Goal: Navigation & Orientation: Find specific page/section

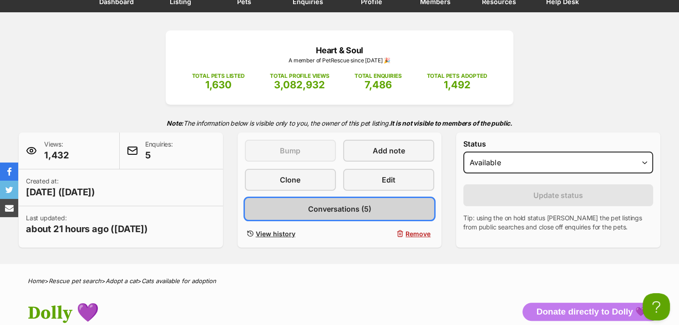
click at [328, 210] on span "Conversations (5)" at bounding box center [338, 208] width 63 height 11
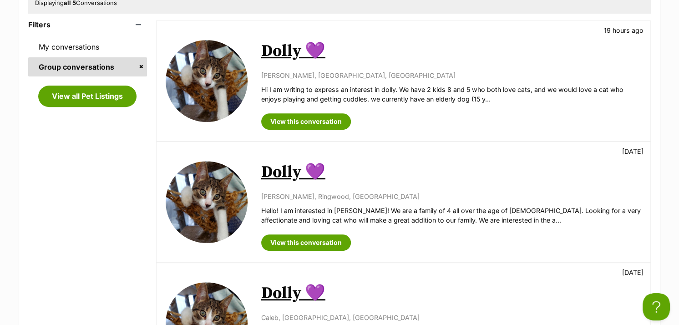
scroll to position [364, 0]
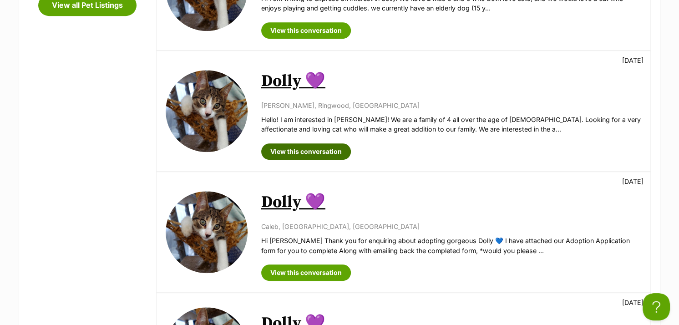
click at [310, 154] on link "View this conversation" at bounding box center [306, 151] width 90 height 16
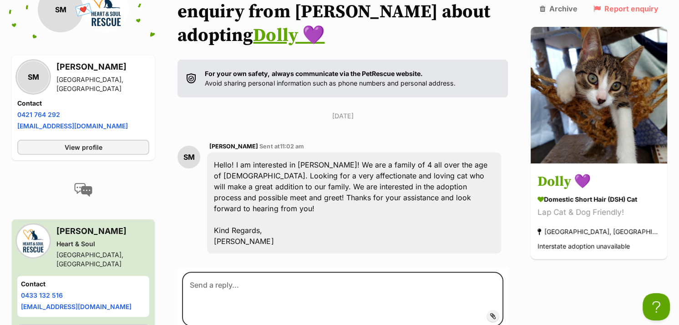
scroll to position [144, 0]
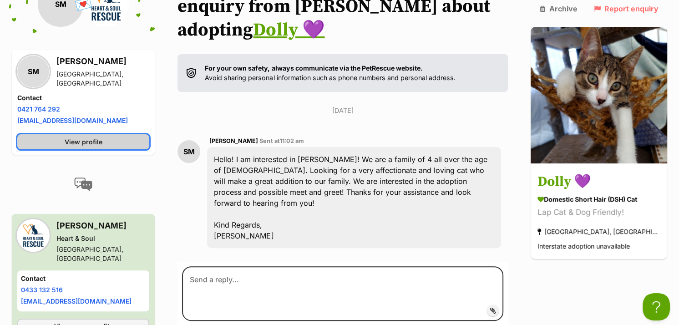
click at [107, 135] on link "View profile" at bounding box center [83, 142] width 132 height 15
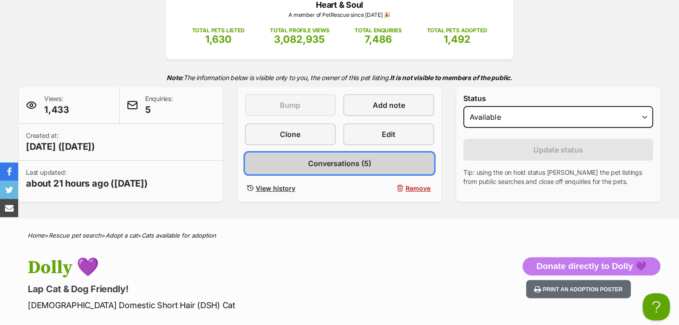
click at [331, 163] on span "Conversations (5)" at bounding box center [338, 163] width 63 height 11
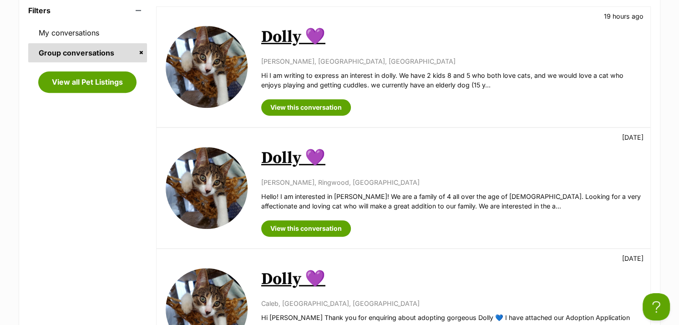
scroll to position [273, 0]
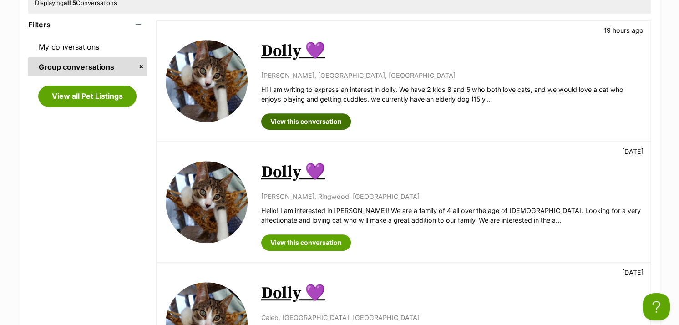
click at [323, 117] on link "View this conversation" at bounding box center [306, 121] width 90 height 16
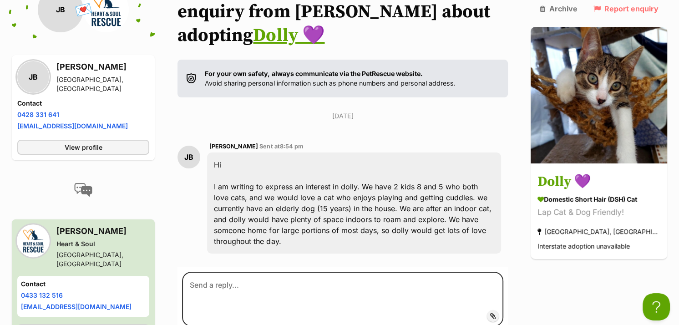
scroll to position [144, 0]
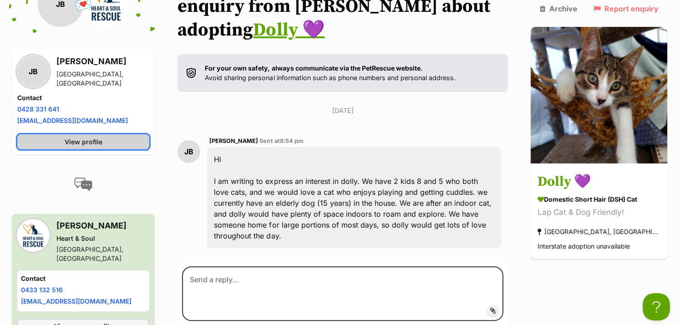
click at [87, 137] on span "View profile" at bounding box center [84, 142] width 38 height 10
